Goal: Task Accomplishment & Management: Complete application form

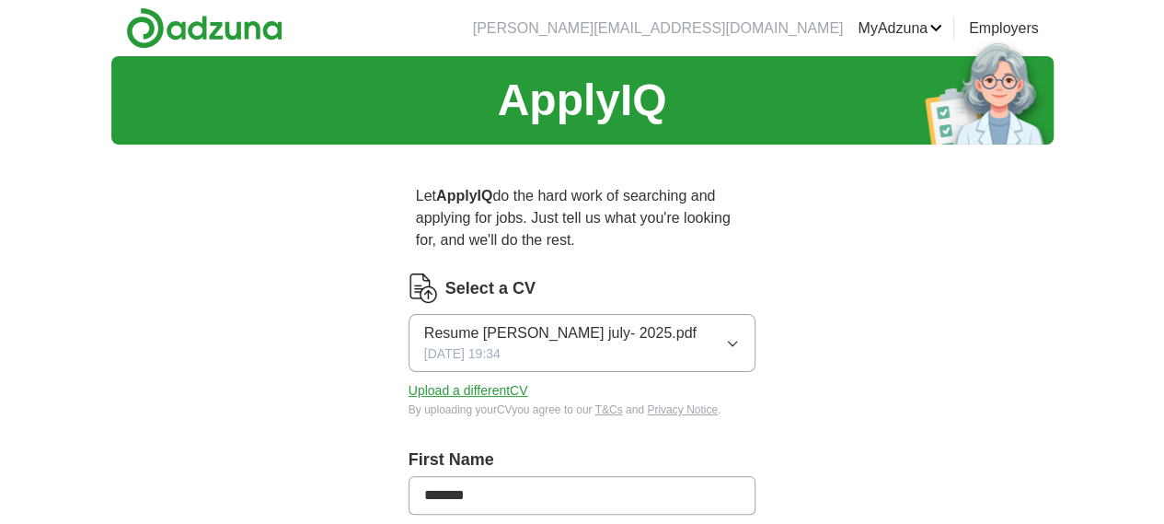
click at [458, 381] on button "Upload a different CV" at bounding box center [469, 390] width 120 height 19
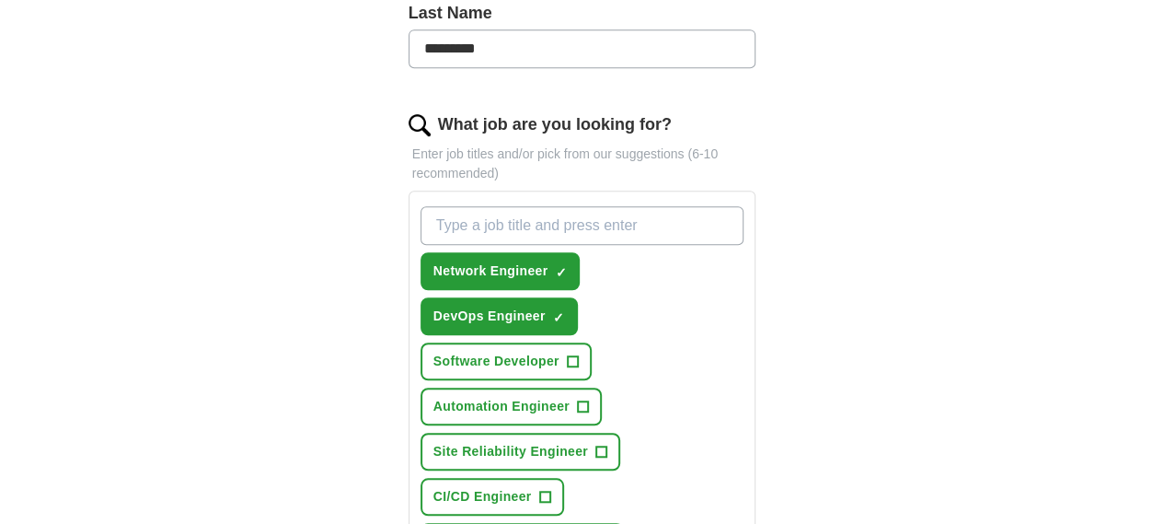
scroll to position [552, 0]
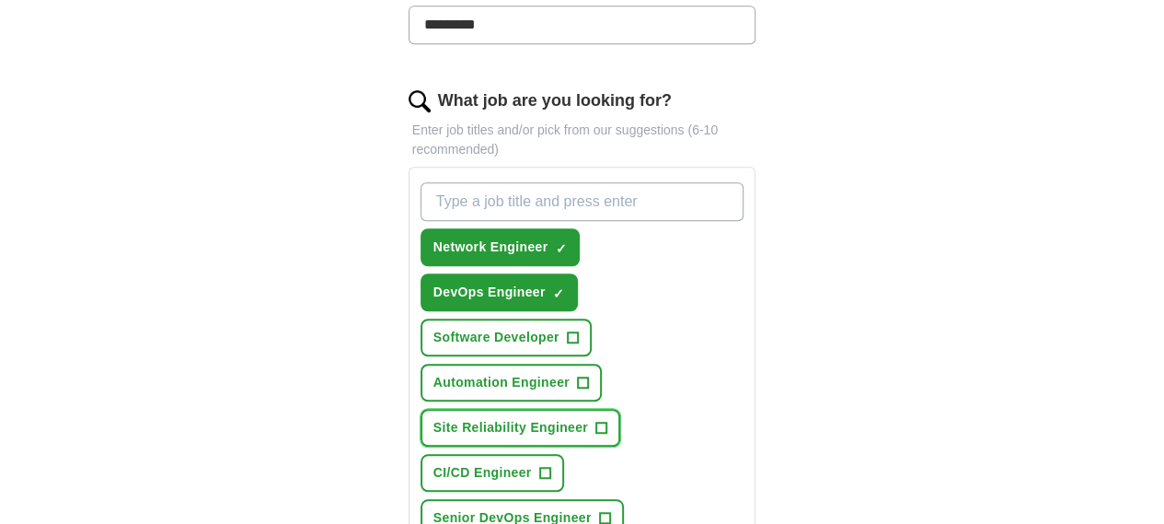
click at [595, 420] on span "+" at bounding box center [600, 427] width 11 height 15
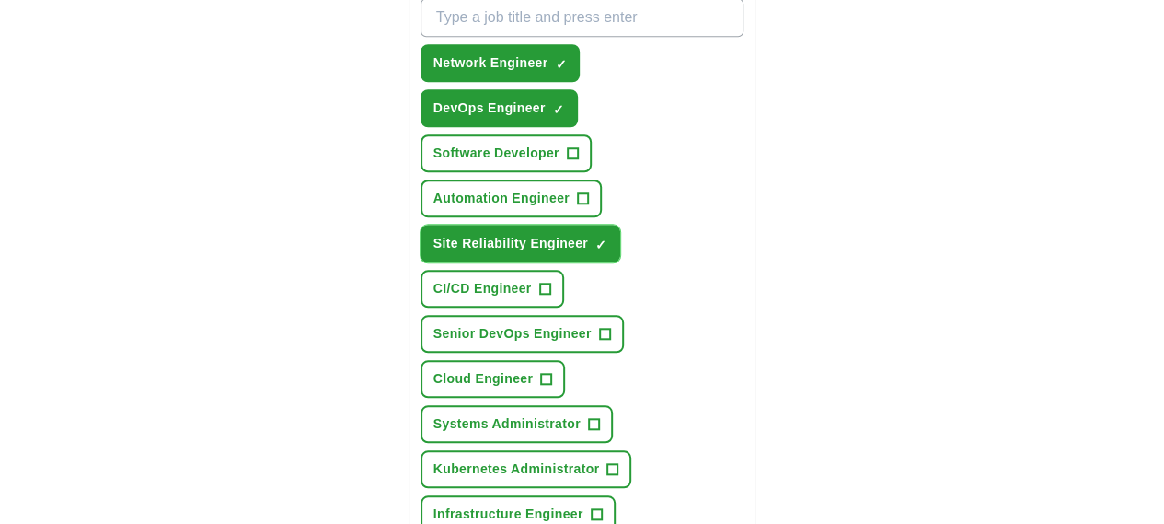
scroll to position [828, 0]
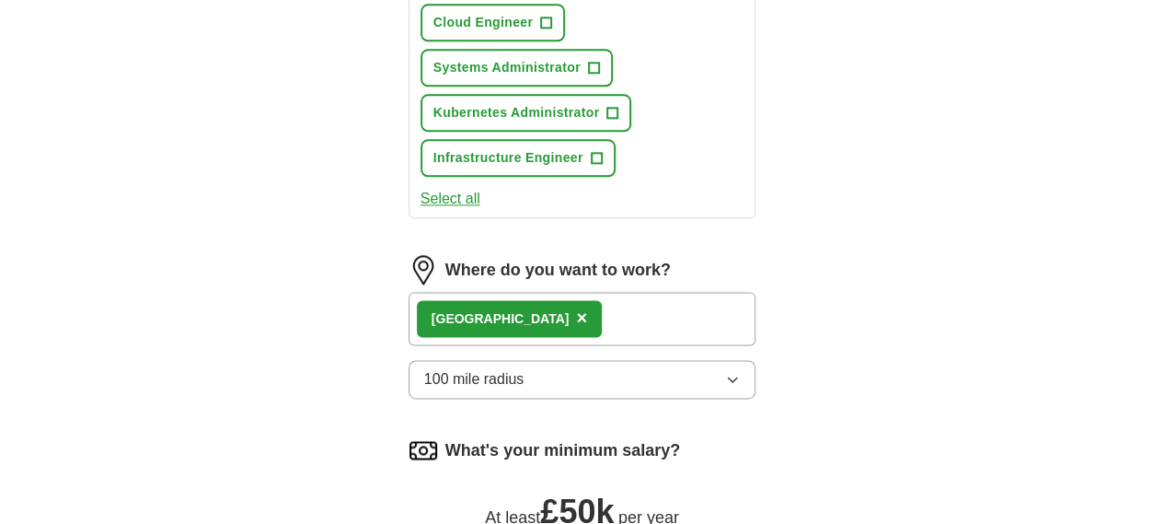
scroll to position [1050, 0]
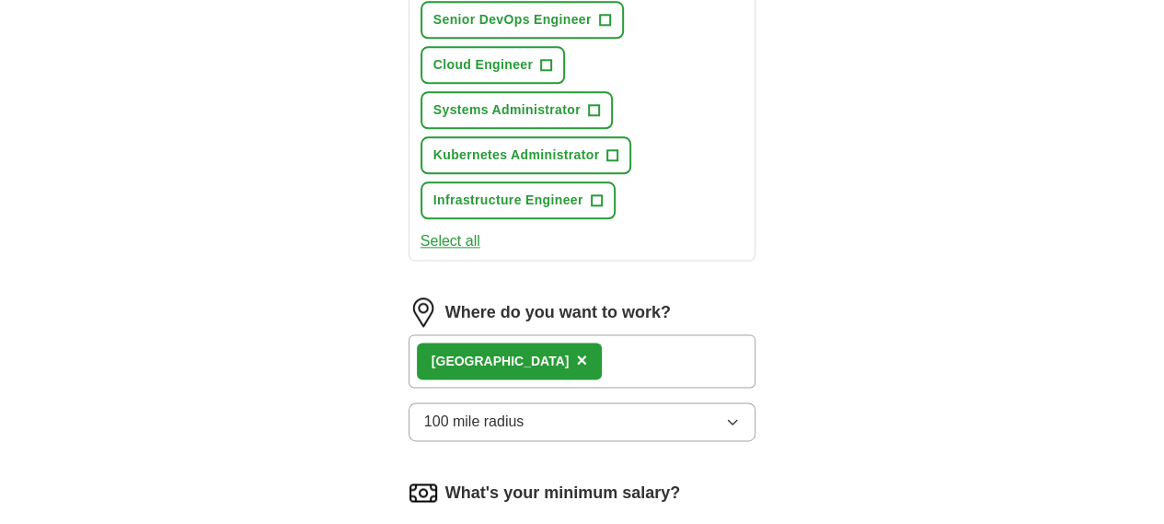
click at [576, 350] on span "×" at bounding box center [581, 360] width 11 height 20
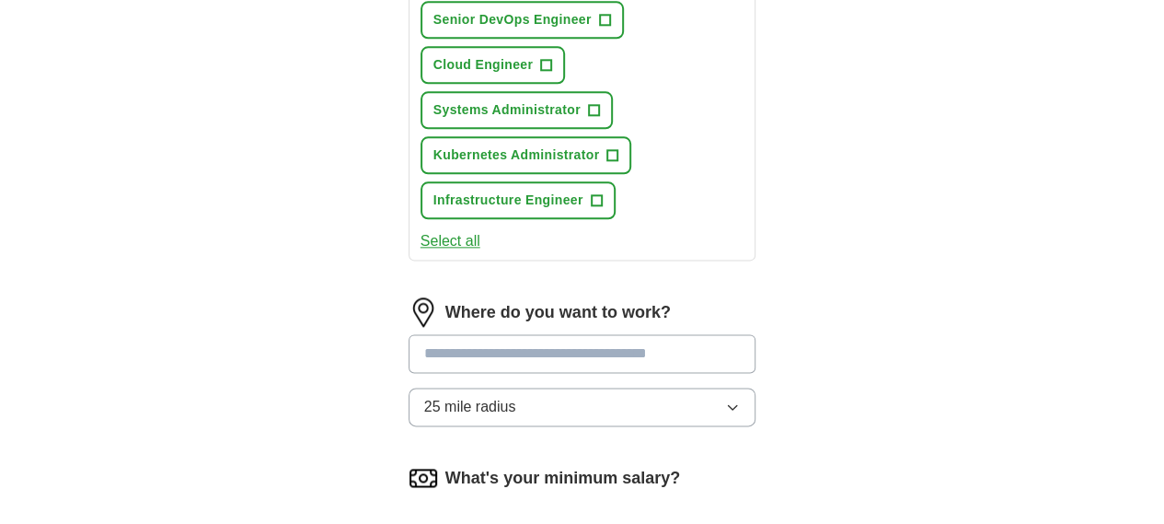
click at [521, 334] on input at bounding box center [583, 353] width 348 height 39
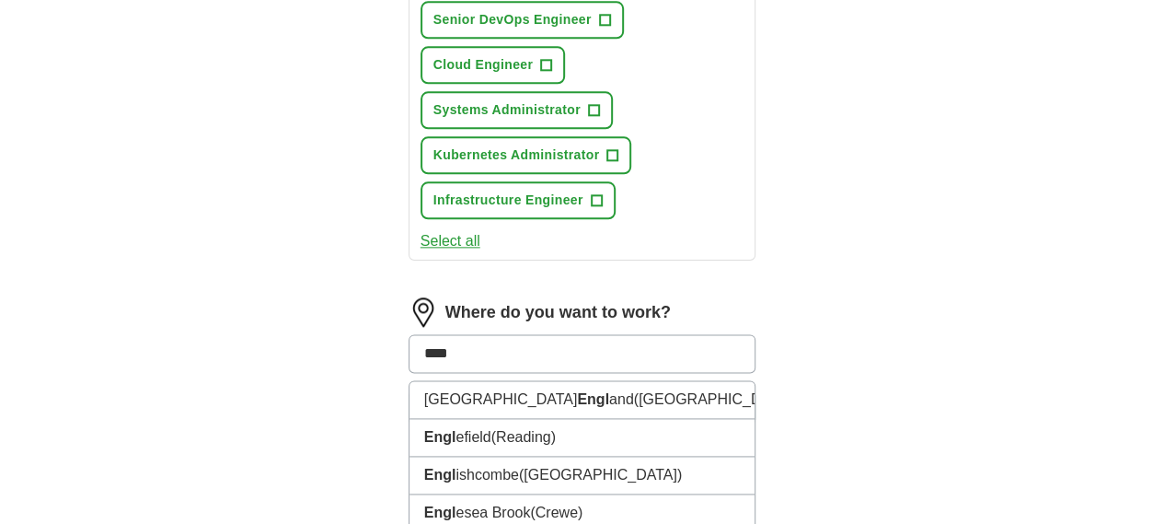
type input "*****"
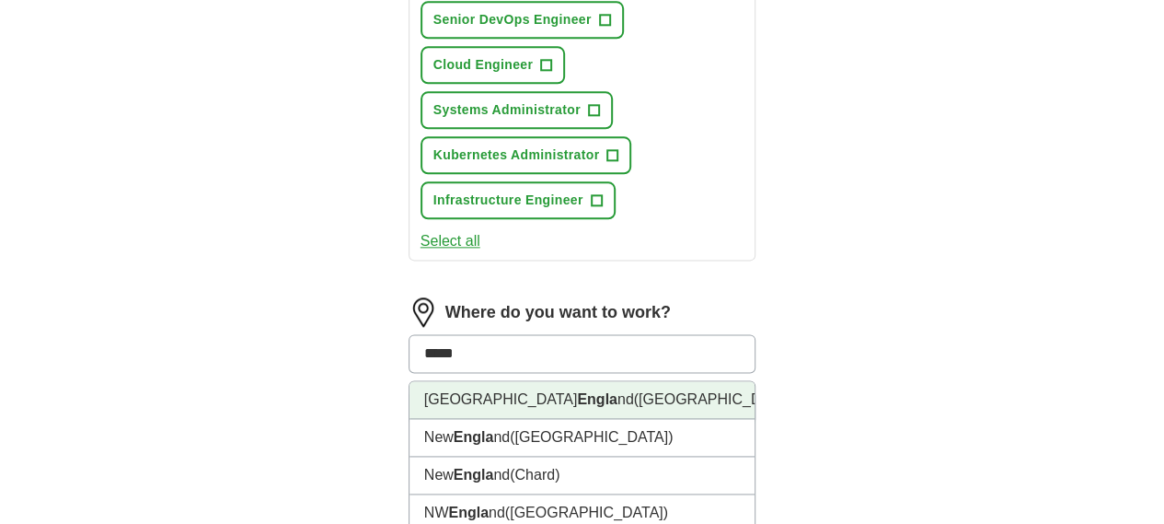
click at [634, 391] on span "([GEOGRAPHIC_DATA])" at bounding box center [715, 399] width 163 height 16
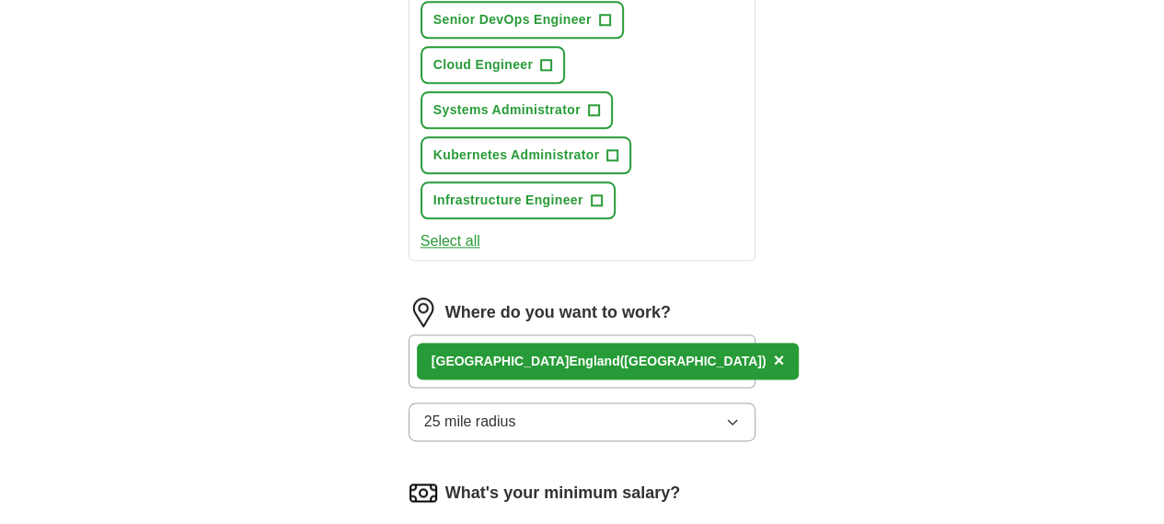
click at [614, 334] on div "[GEOGRAPHIC_DATA] nd ([GEOGRAPHIC_DATA]) ×" at bounding box center [583, 360] width 348 height 53
click at [637, 334] on div "[GEOGRAPHIC_DATA] nd ([GEOGRAPHIC_DATA]) ×" at bounding box center [583, 360] width 348 height 53
click at [644, 402] on button "25 mile radius" at bounding box center [583, 421] width 348 height 39
click at [673, 334] on div "[GEOGRAPHIC_DATA] nd ([GEOGRAPHIC_DATA]) ×" at bounding box center [583, 360] width 348 height 53
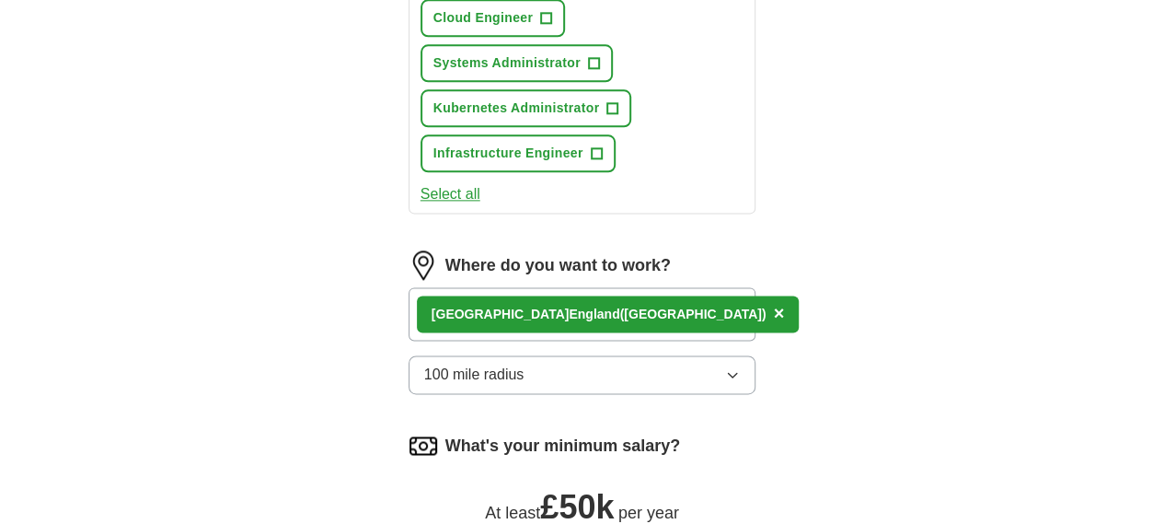
scroll to position [1103, 0]
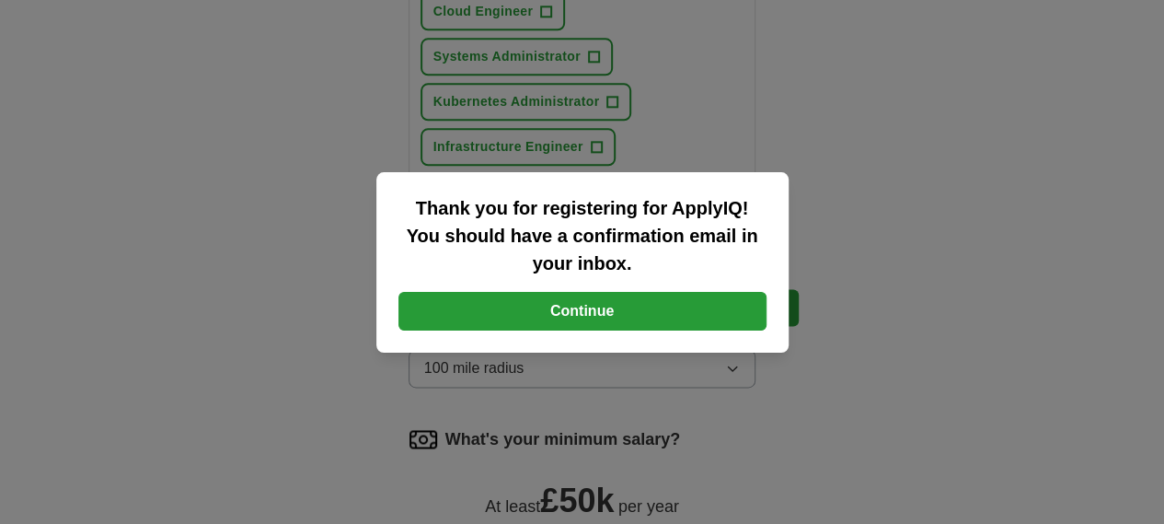
click at [594, 304] on button "Continue" at bounding box center [582, 311] width 368 height 39
